Goal: Ask a question: Seek information or help from site administrators or community

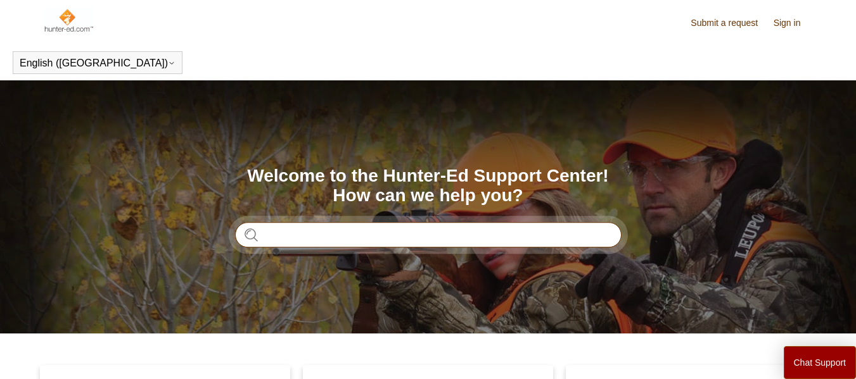
click at [314, 242] on input "Search" at bounding box center [428, 234] width 386 height 25
type input "**********"
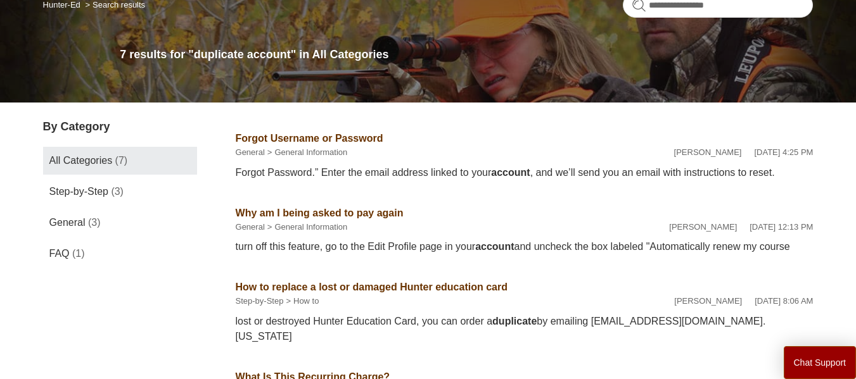
scroll to position [127, 0]
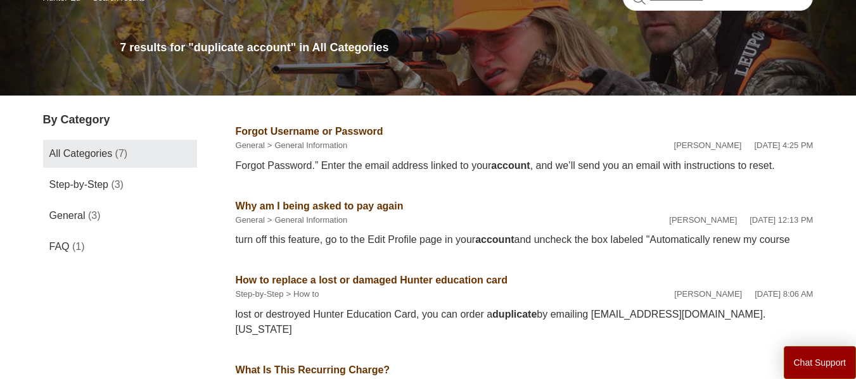
click at [398, 212] on link "Why am I being asked to pay again" at bounding box center [320, 206] width 168 height 11
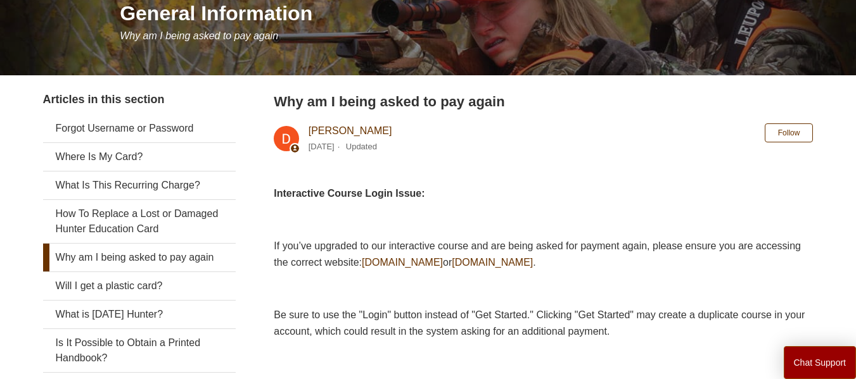
scroll to position [190, 0]
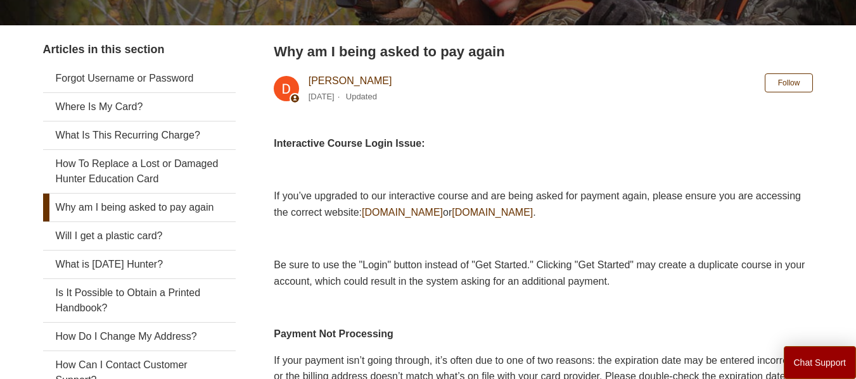
click at [443, 207] on span "[DOMAIN_NAME]" at bounding box center [402, 212] width 81 height 11
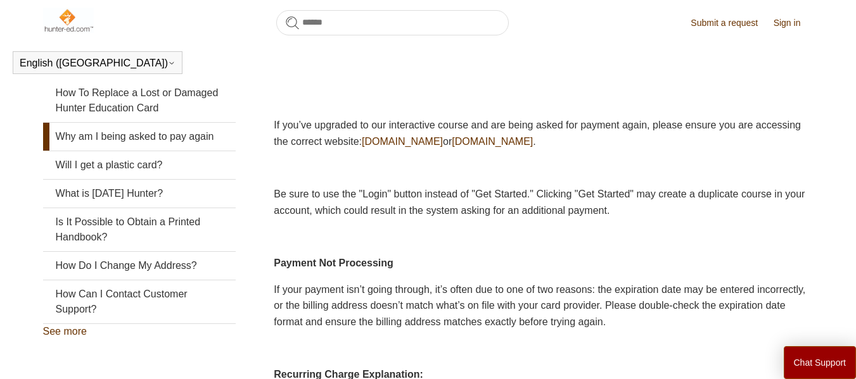
scroll to position [218, 0]
